Goal: Task Accomplishment & Management: Use online tool/utility

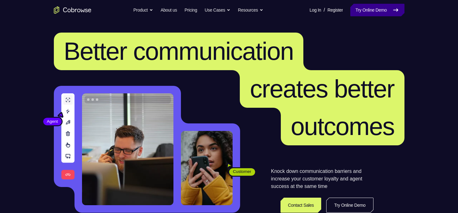
click at [377, 10] on link "Try Online Demo" at bounding box center [377, 10] width 54 height 13
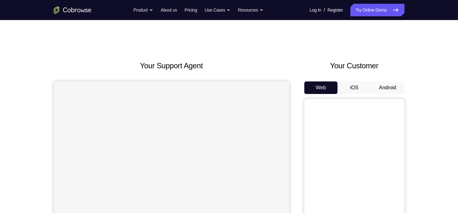
click at [381, 82] on button "Android" at bounding box center [387, 87] width 33 height 13
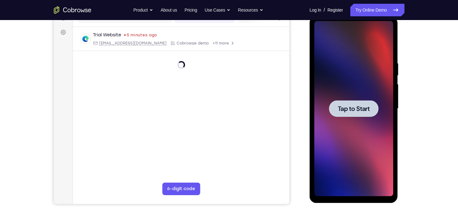
scroll to position [87, 0]
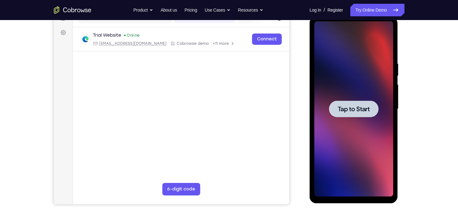
click at [359, 109] on span "Tap to Start" at bounding box center [353, 109] width 32 height 6
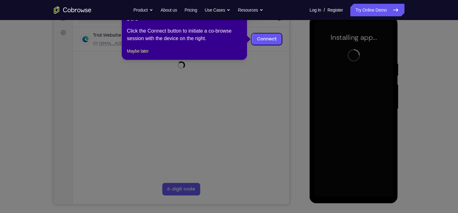
click at [240, 21] on span "×" at bounding box center [240, 19] width 3 height 5
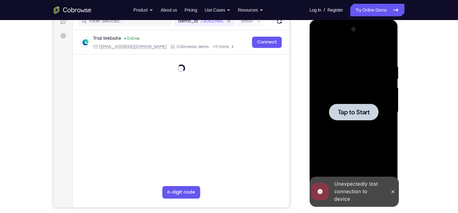
scroll to position [84, 0]
click at [362, 110] on span "Tap to Start" at bounding box center [353, 112] width 32 height 6
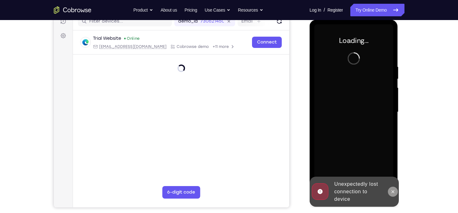
click at [392, 188] on button at bounding box center [392, 191] width 10 height 10
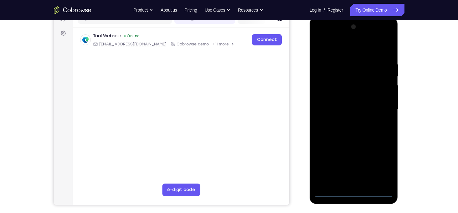
scroll to position [86, 0]
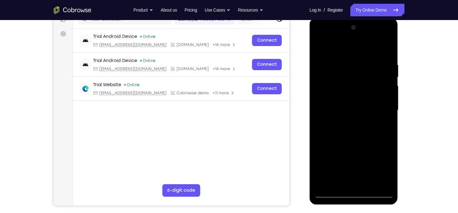
click at [353, 193] on div at bounding box center [353, 110] width 79 height 175
click at [378, 165] on div at bounding box center [353, 110] width 79 height 175
click at [327, 38] on div at bounding box center [353, 110] width 79 height 175
click at [377, 106] on div at bounding box center [353, 110] width 79 height 175
click at [348, 122] on div at bounding box center [353, 110] width 79 height 175
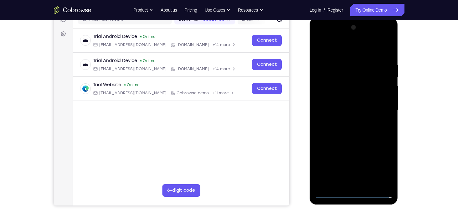
click at [364, 104] on div at bounding box center [353, 110] width 79 height 175
click at [364, 95] on div at bounding box center [353, 110] width 79 height 175
click at [364, 110] on div at bounding box center [353, 110] width 79 height 175
click at [355, 138] on div at bounding box center [353, 110] width 79 height 175
click at [387, 107] on div at bounding box center [353, 110] width 79 height 175
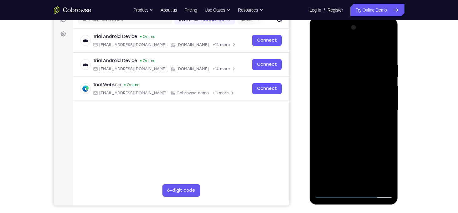
click at [368, 183] on div at bounding box center [353, 110] width 79 height 175
click at [362, 143] on div at bounding box center [353, 110] width 79 height 175
click at [361, 100] on div at bounding box center [353, 110] width 79 height 175
click at [329, 191] on div at bounding box center [353, 110] width 79 height 175
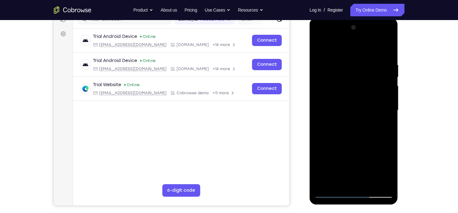
click at [387, 46] on div at bounding box center [353, 110] width 79 height 175
click at [354, 60] on div at bounding box center [353, 110] width 79 height 175
click at [320, 44] on div at bounding box center [353, 110] width 79 height 175
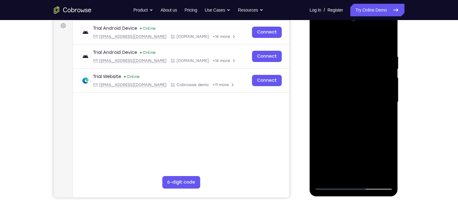
click at [323, 173] on div at bounding box center [353, 101] width 79 height 175
click at [337, 175] on div at bounding box center [353, 101] width 79 height 175
click at [356, 38] on div at bounding box center [353, 101] width 79 height 175
click at [346, 38] on div at bounding box center [353, 101] width 79 height 175
click at [352, 58] on div at bounding box center [353, 101] width 79 height 175
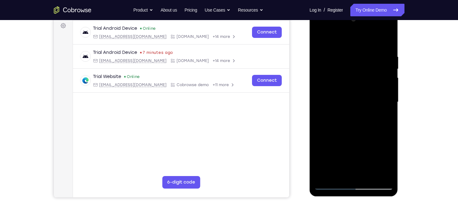
click at [342, 58] on div at bounding box center [353, 101] width 79 height 175
click at [335, 57] on div at bounding box center [353, 101] width 79 height 175
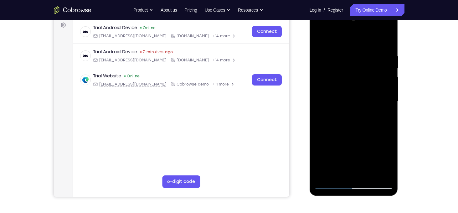
scroll to position [81, 0]
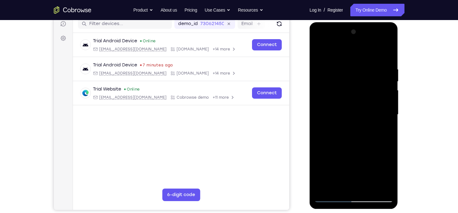
click at [337, 69] on div at bounding box center [353, 114] width 79 height 175
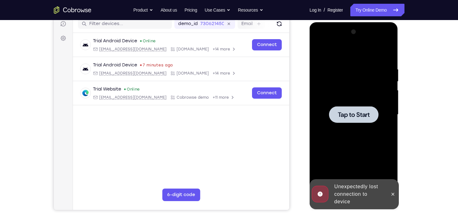
click at [352, 84] on div at bounding box center [353, 114] width 79 height 175
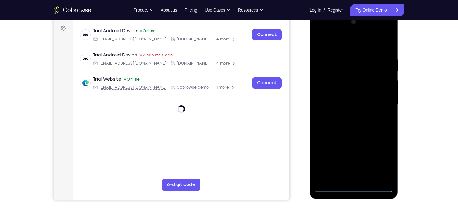
scroll to position [92, 0]
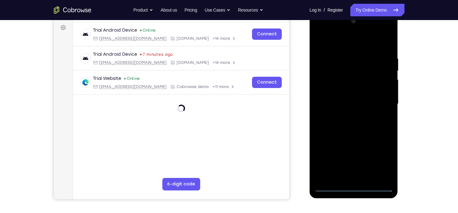
click at [354, 184] on div at bounding box center [353, 103] width 79 height 175
click at [353, 185] on div at bounding box center [353, 103] width 79 height 175
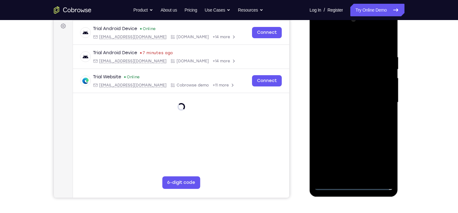
scroll to position [93, 0]
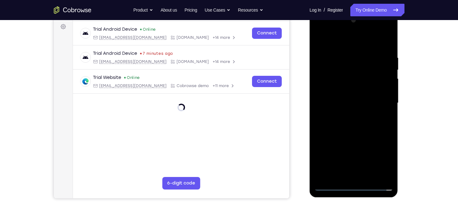
click at [354, 185] on div at bounding box center [353, 102] width 79 height 175
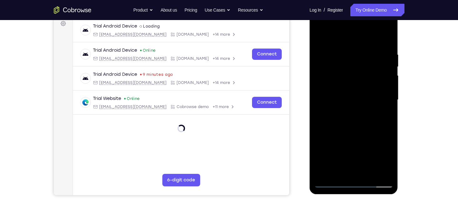
scroll to position [95, 0]
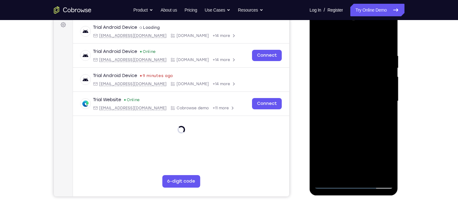
click at [353, 183] on div at bounding box center [353, 100] width 79 height 175
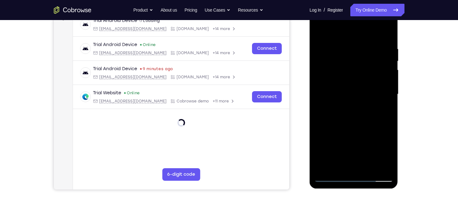
scroll to position [102, 0]
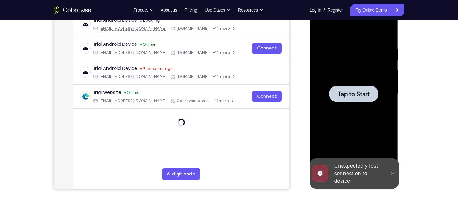
click at [355, 124] on div at bounding box center [353, 93] width 79 height 175
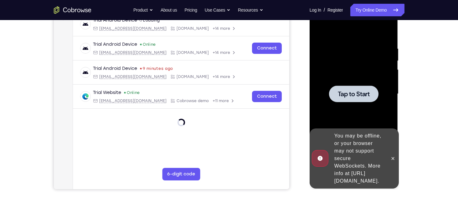
click at [344, 79] on div at bounding box center [353, 93] width 79 height 175
click at [393, 156] on icon at bounding box center [392, 158] width 5 height 5
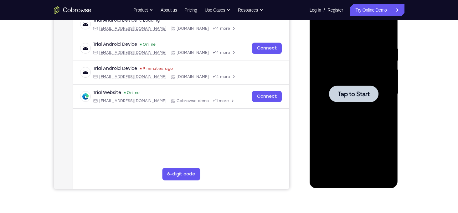
click at [357, 109] on div at bounding box center [353, 93] width 79 height 175
click at [359, 106] on div at bounding box center [353, 93] width 79 height 175
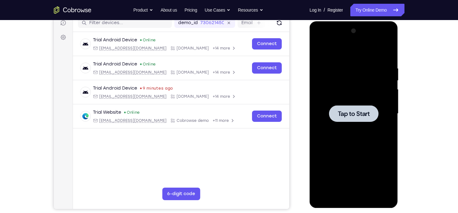
scroll to position [83, 0]
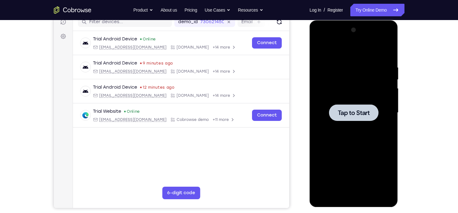
click at [344, 95] on div at bounding box center [353, 112] width 79 height 175
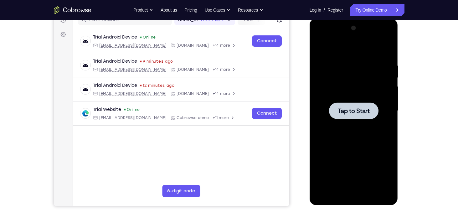
scroll to position [85, 0]
click at [341, 104] on div at bounding box center [353, 110] width 49 height 17
click at [352, 122] on div at bounding box center [353, 110] width 79 height 175
drag, startPoint x: 360, startPoint y: 110, endPoint x: 497, endPoint y: 98, distance: 137.6
click at [360, 110] on span "Tap to Start" at bounding box center [353, 111] width 32 height 6
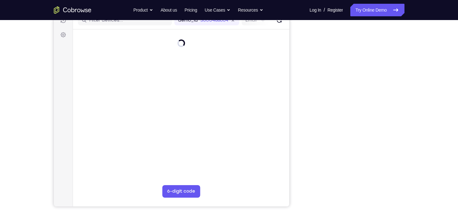
scroll to position [85, 0]
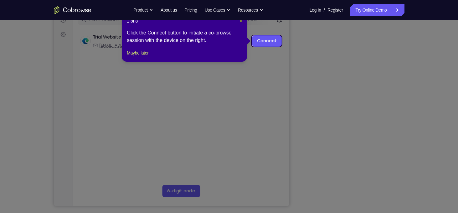
click at [240, 23] on span "×" at bounding box center [240, 20] width 3 height 5
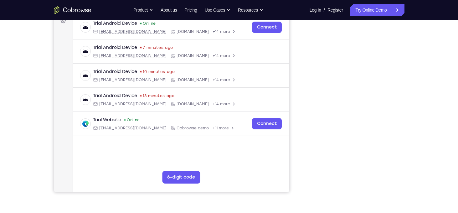
scroll to position [99, 0]
